Goal: Contribute content: Contribute content

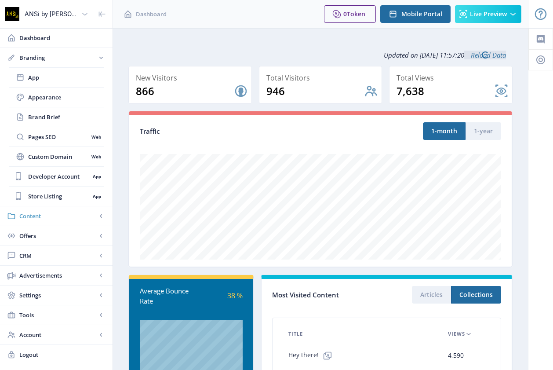
click at [40, 212] on span "Content" at bounding box center [57, 216] width 77 height 9
click at [55, 98] on span "Articles" at bounding box center [66, 97] width 76 height 9
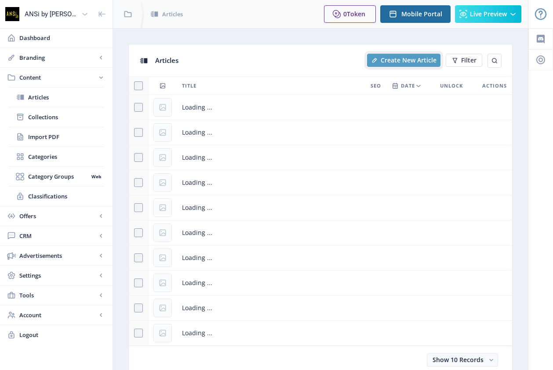
click at [397, 59] on span "Create New Article" at bounding box center [409, 60] width 56 height 7
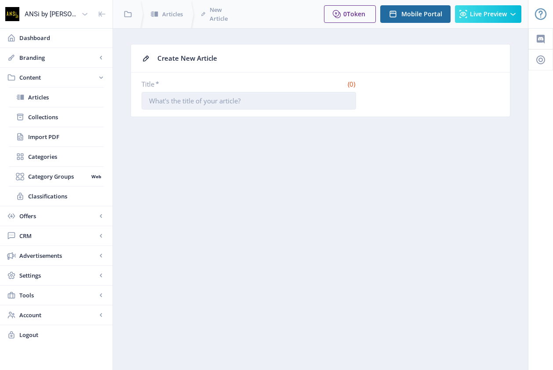
click at [313, 103] on input "Title *" at bounding box center [249, 101] width 215 height 18
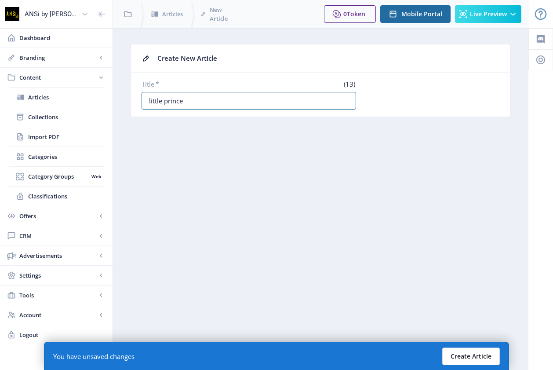
type input "little prince"
click at [480, 354] on button "Create Article" at bounding box center [472, 357] width 58 height 18
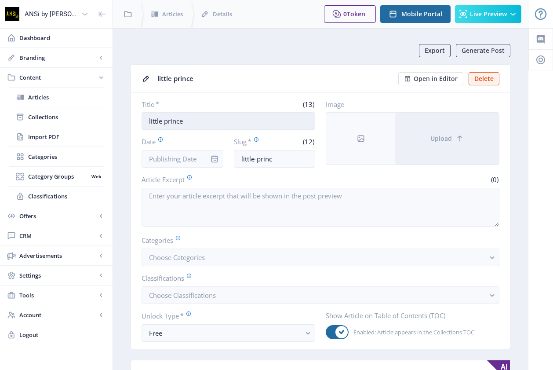
click at [201, 120] on input "little prince" at bounding box center [229, 121] width 174 height 18
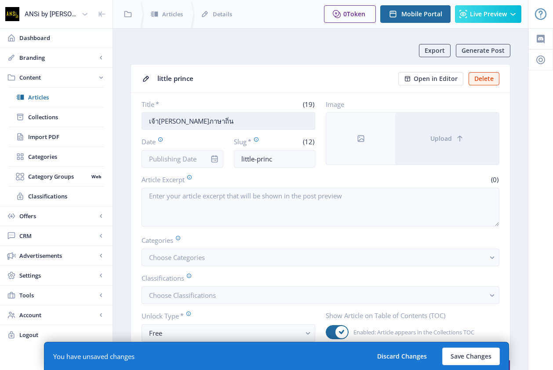
drag, startPoint x: 213, startPoint y: 121, endPoint x: 180, endPoint y: 124, distance: 33.6
click at [180, 124] on input "เจ้า[PERSON_NAME]ภาษาถิ่น" at bounding box center [229, 121] width 174 height 18
paste input "ภาษาถิ่นอีสาน"
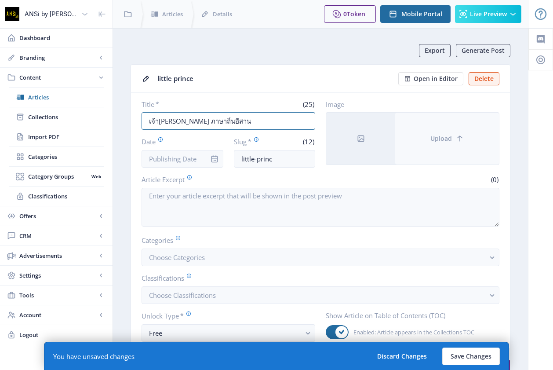
type input "เจ้า[PERSON_NAME] ภาษาถิ่นอีสาน"
click at [429, 146] on button "Upload" at bounding box center [448, 139] width 104 height 52
click at [427, 122] on button "Upload" at bounding box center [448, 139] width 104 height 52
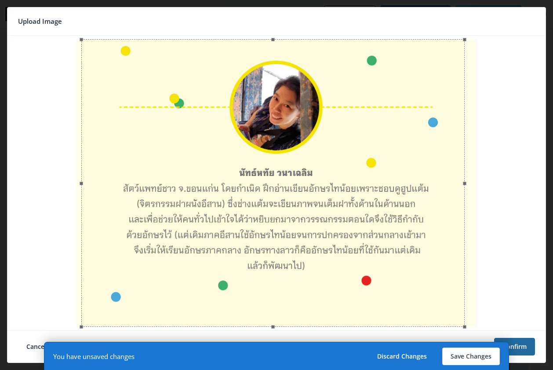
drag, startPoint x: 294, startPoint y: 116, endPoint x: 290, endPoint y: 87, distance: 28.8
click at [290, 87] on div at bounding box center [273, 183] width 384 height 288
click at [529, 349] on button "Confirm" at bounding box center [515, 347] width 41 height 18
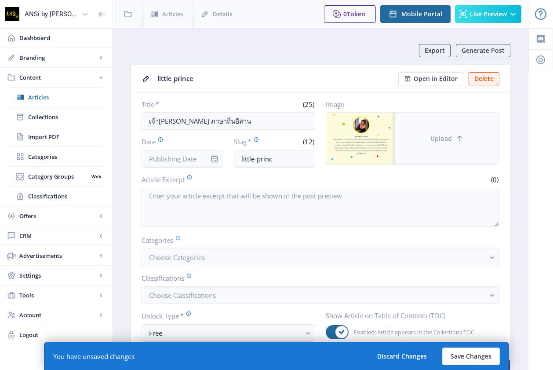
click at [440, 147] on button "Upload" at bounding box center [448, 139] width 104 height 52
click at [428, 145] on button "Upload" at bounding box center [448, 139] width 104 height 52
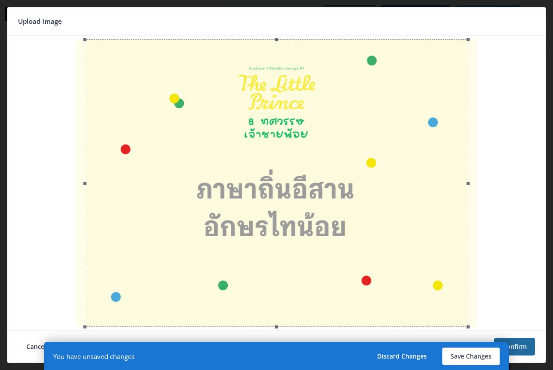
click at [380, 210] on div at bounding box center [277, 183] width 384 height 288
click at [527, 343] on button "Confirm" at bounding box center [515, 347] width 41 height 18
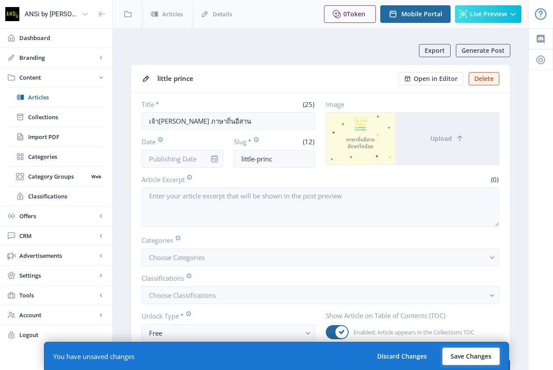
click at [462, 362] on button "Save Changes" at bounding box center [472, 357] width 58 height 18
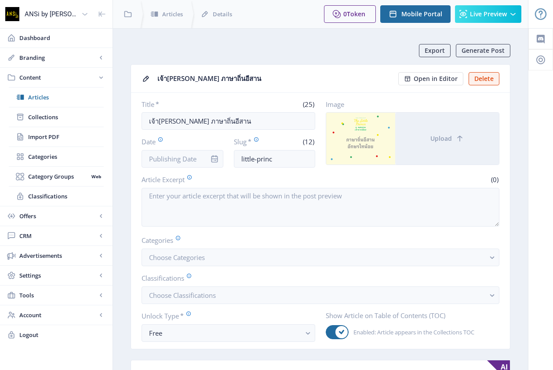
click at [424, 85] on nb-card-header "เจ้า[PERSON_NAME] ภาษาถิ่นอีสาน Open in Editor Delete" at bounding box center [320, 79] width 379 height 28
click at [417, 79] on span "Open in Editor" at bounding box center [436, 78] width 44 height 7
